Goal: Navigation & Orientation: Find specific page/section

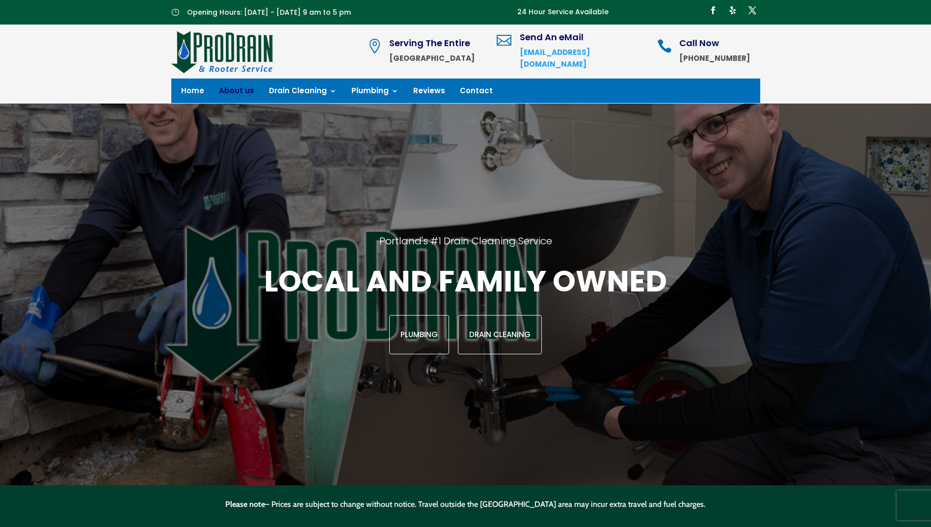
click at [228, 90] on link "About us" at bounding box center [236, 92] width 35 height 11
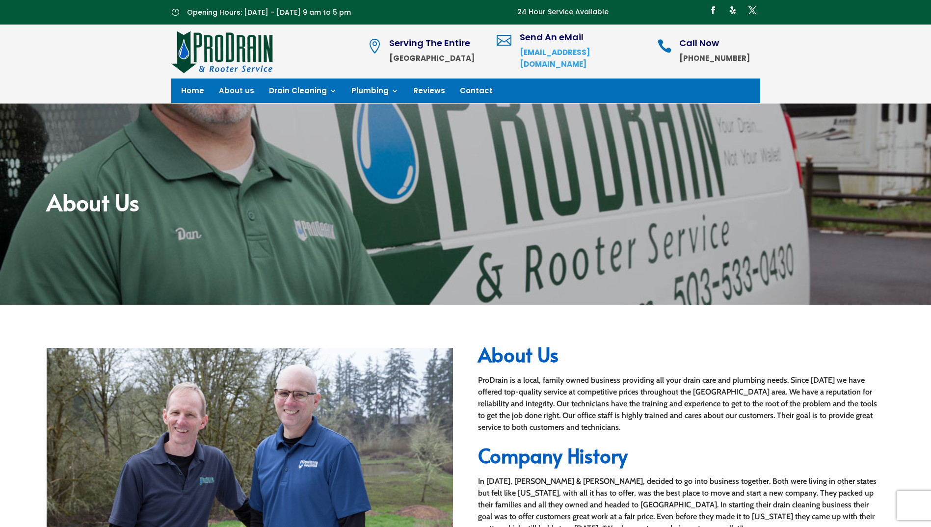
click at [472, 61] on strong "[GEOGRAPHIC_DATA]" at bounding box center [431, 58] width 85 height 10
click at [382, 51] on span "" at bounding box center [374, 46] width 15 height 15
click at [456, 45] on span "Serving The Entire" at bounding box center [429, 43] width 81 height 12
